Goal: Understand process/instructions: Learn how to perform a task or action

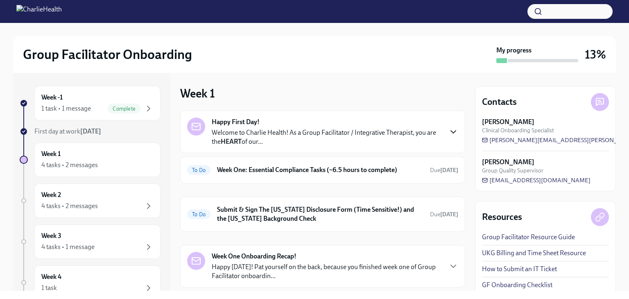
click at [448, 133] on icon "button" at bounding box center [453, 132] width 10 height 10
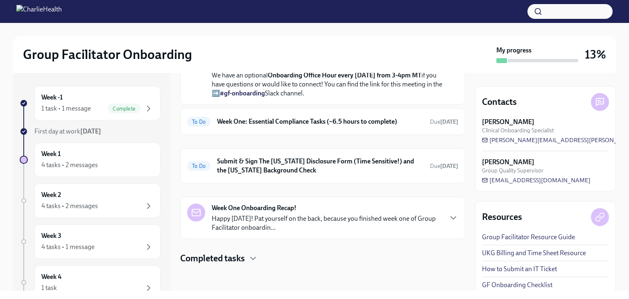
scroll to position [363, 0]
click at [311, 126] on h6 "Week One: Essential Compliance Tasks (~6.5 hours to complete)" at bounding box center [320, 121] width 206 height 9
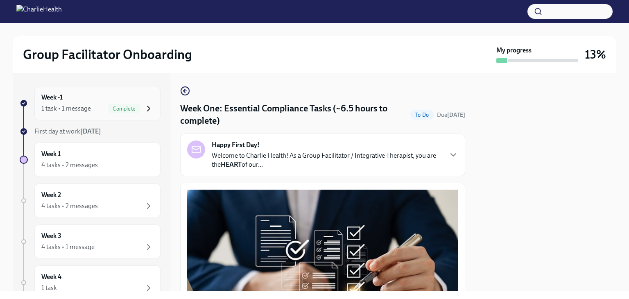
click at [146, 106] on icon "button" at bounding box center [149, 109] width 10 height 10
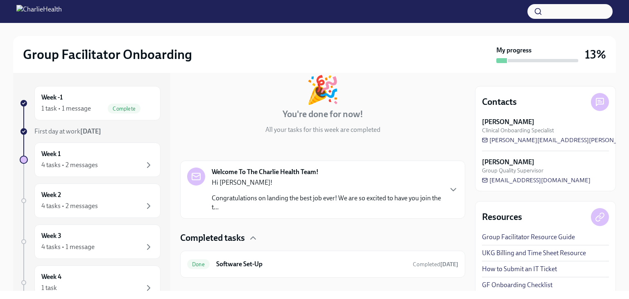
scroll to position [60, 0]
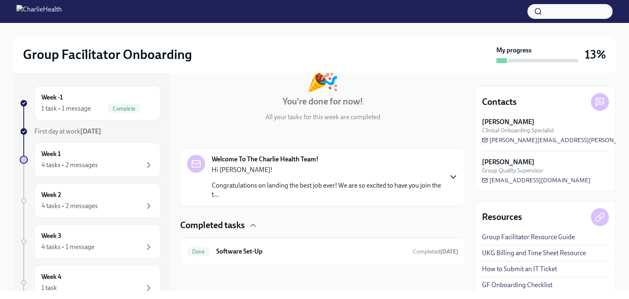
click at [448, 181] on icon "button" at bounding box center [453, 177] width 10 height 10
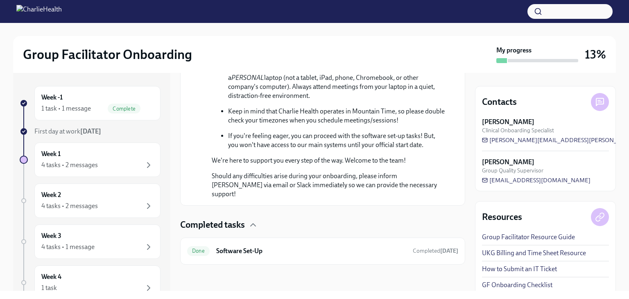
scroll to position [483, 0]
click at [80, 134] on span "First day at work [DATE]" at bounding box center [67, 131] width 67 height 8
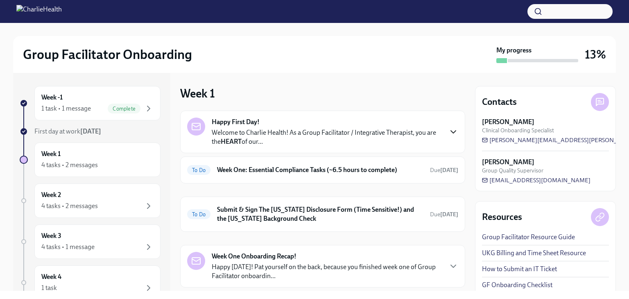
click at [451, 132] on icon "button" at bounding box center [453, 132] width 5 height 2
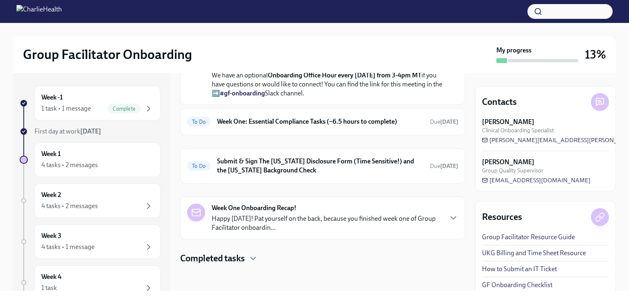
scroll to position [335, 0]
click at [278, 126] on h6 "Week One: Essential Compliance Tasks (~6.5 hours to complete)" at bounding box center [320, 121] width 206 height 9
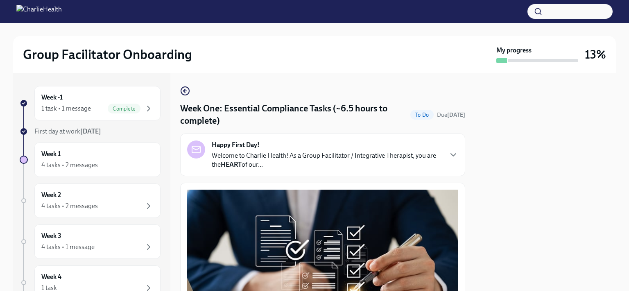
click at [444, 161] on div "Happy First Day! Welcome to Charlie Health! As a Group Facilitator / Integrativ…" at bounding box center [322, 154] width 271 height 29
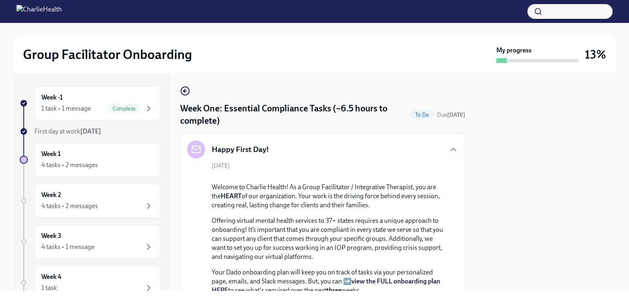
click at [444, 162] on div "[DATE] Welcome to Charlie Health! As a Group Facilitator / Integrative Therapis…" at bounding box center [322, 290] width 271 height 256
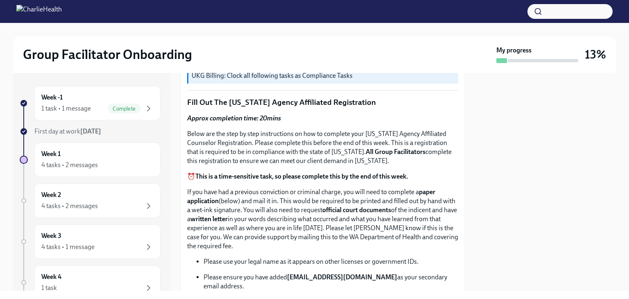
scroll to position [584, 0]
